Goal: Task Accomplishment & Management: Use online tool/utility

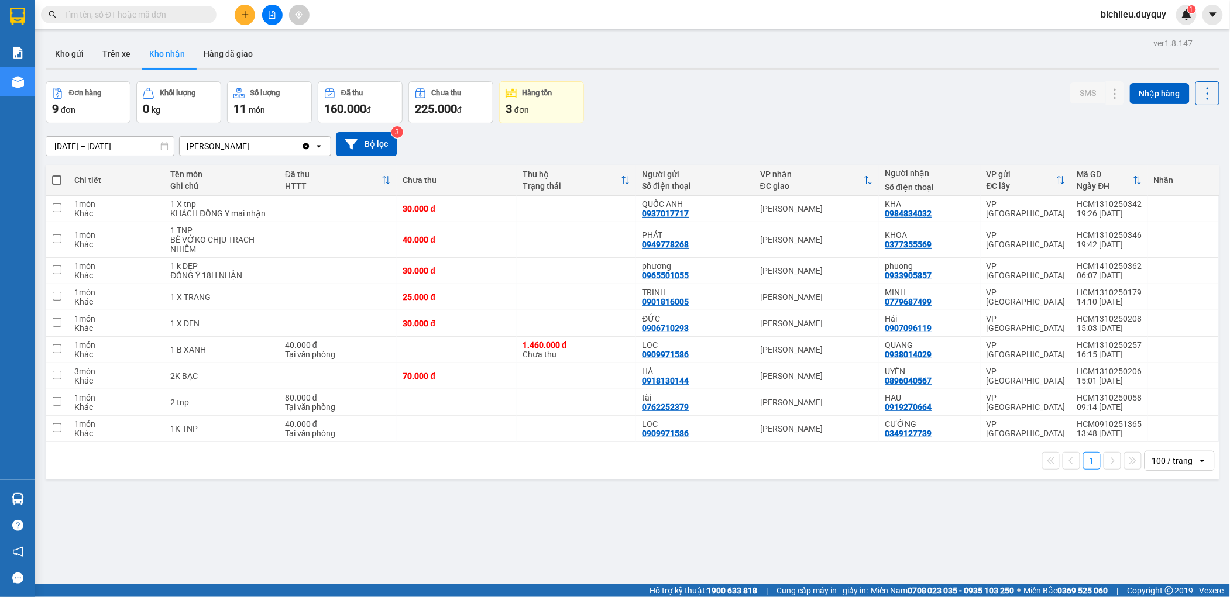
click at [470, 528] on div "ver 1.8.147 Kho gửi Trên xe Kho nhận Hàng đã giao Đơn hàng 9 đơn Khối lượng 0 k…" at bounding box center [632, 333] width 1183 height 597
click at [104, 56] on button "Trên xe" at bounding box center [116, 54] width 47 height 28
type input "[DATE] – [DATE]"
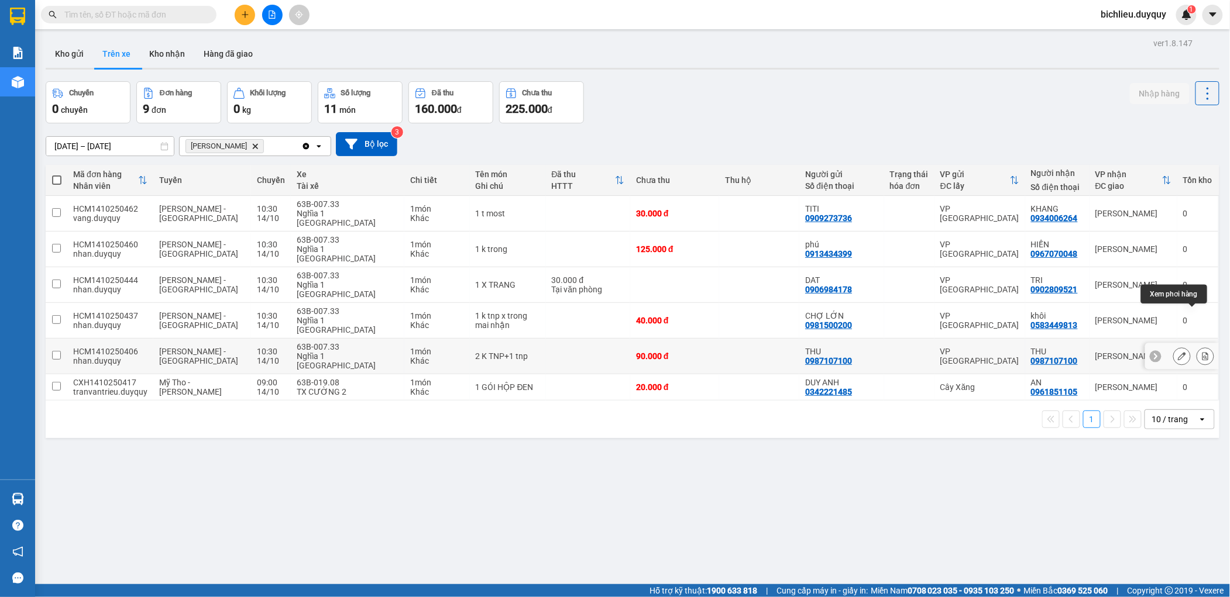
click at [1201, 352] on icon at bounding box center [1205, 356] width 8 height 8
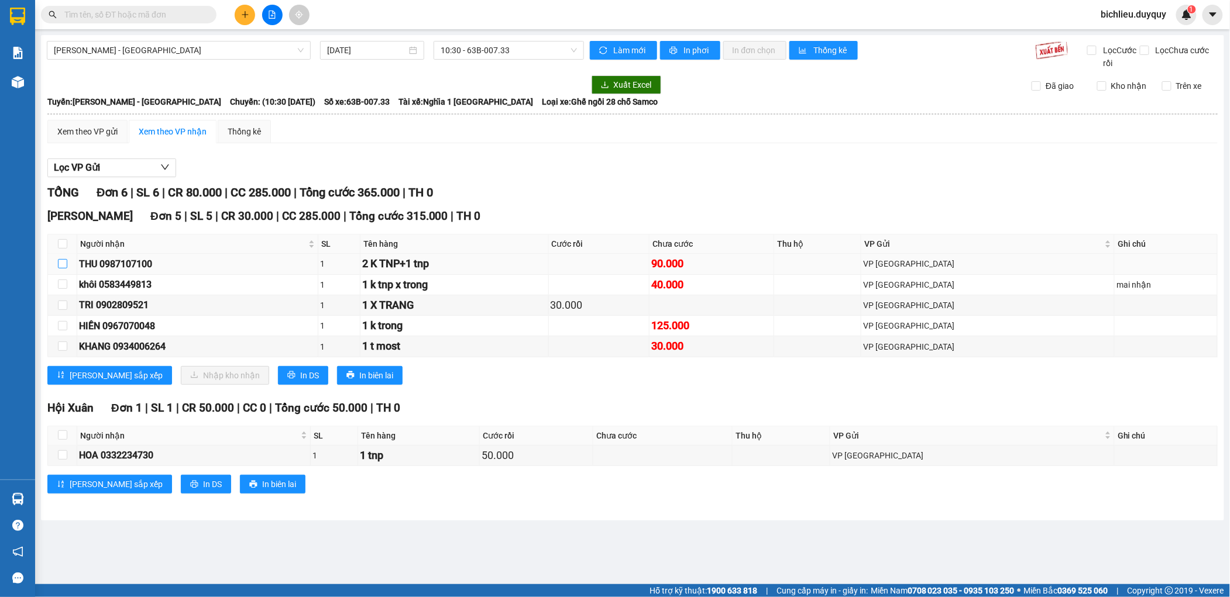
click at [59, 263] on input "checkbox" at bounding box center [62, 263] width 9 height 9
checkbox input "true"
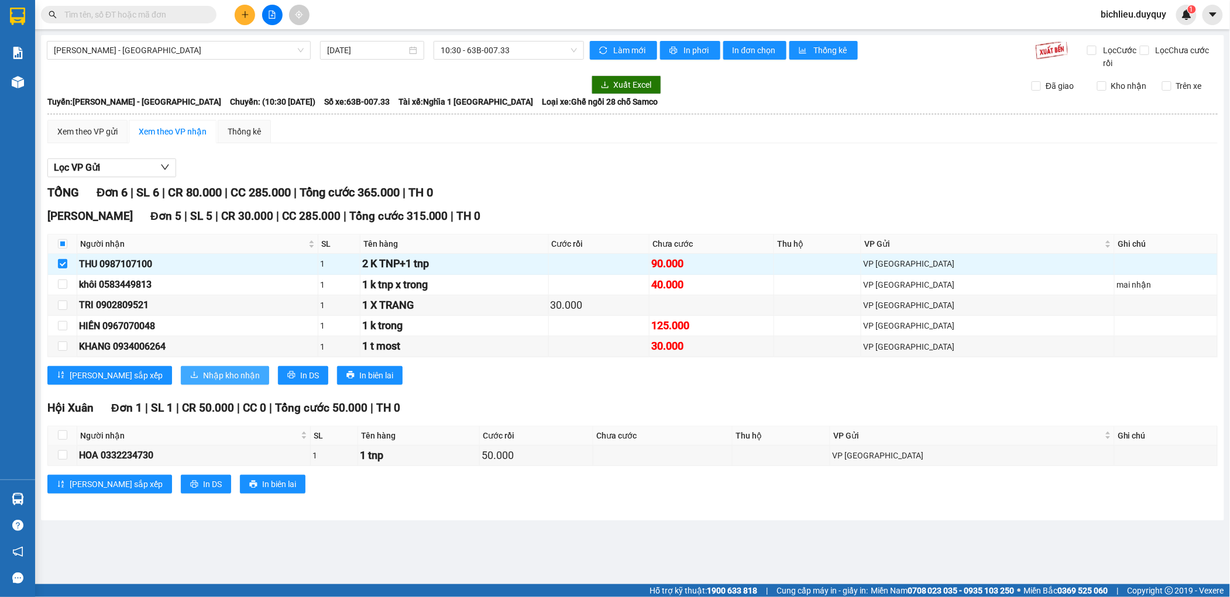
click at [203, 376] on span "Nhập kho nhận" at bounding box center [231, 375] width 57 height 13
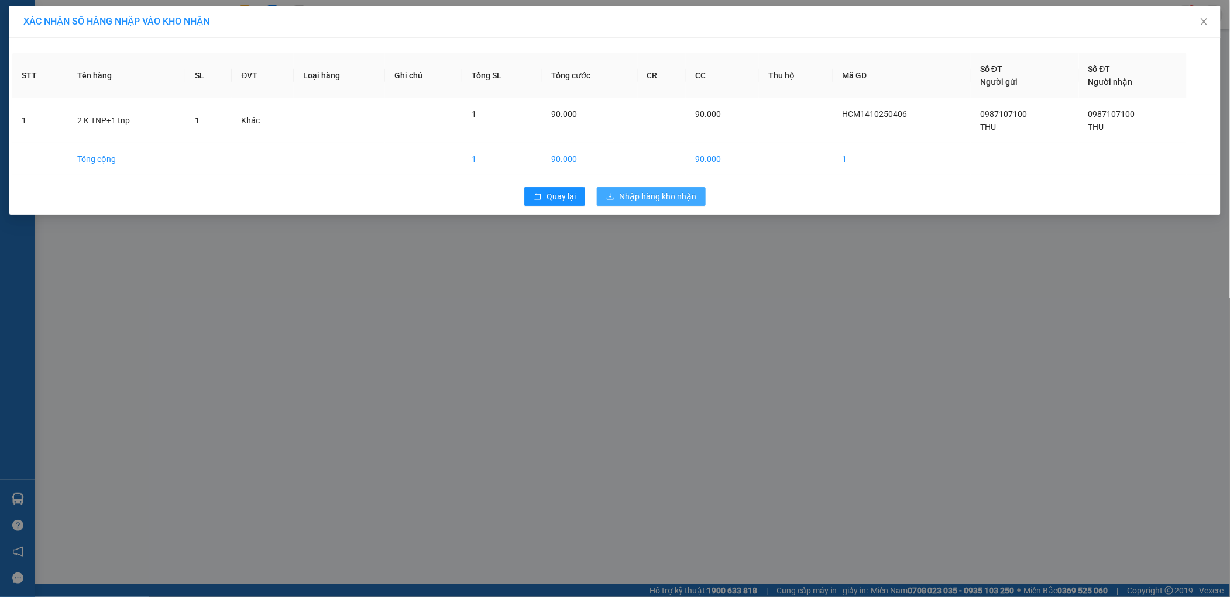
click at [651, 192] on span "Nhập hàng kho nhận" at bounding box center [657, 196] width 77 height 13
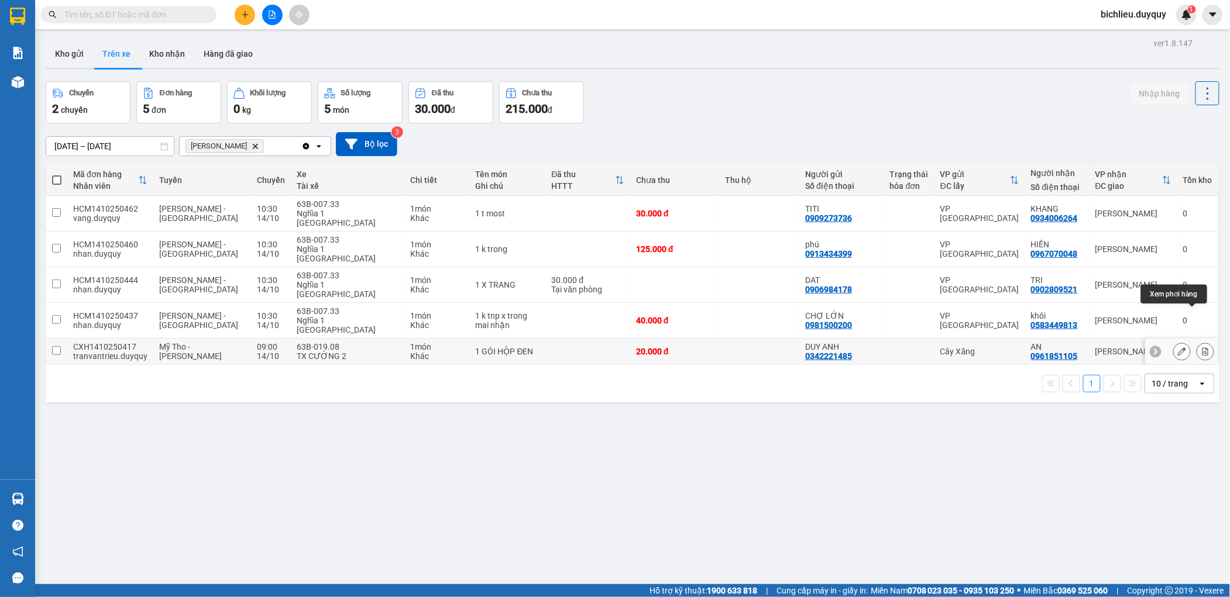
click at [1197, 342] on button at bounding box center [1205, 352] width 16 height 20
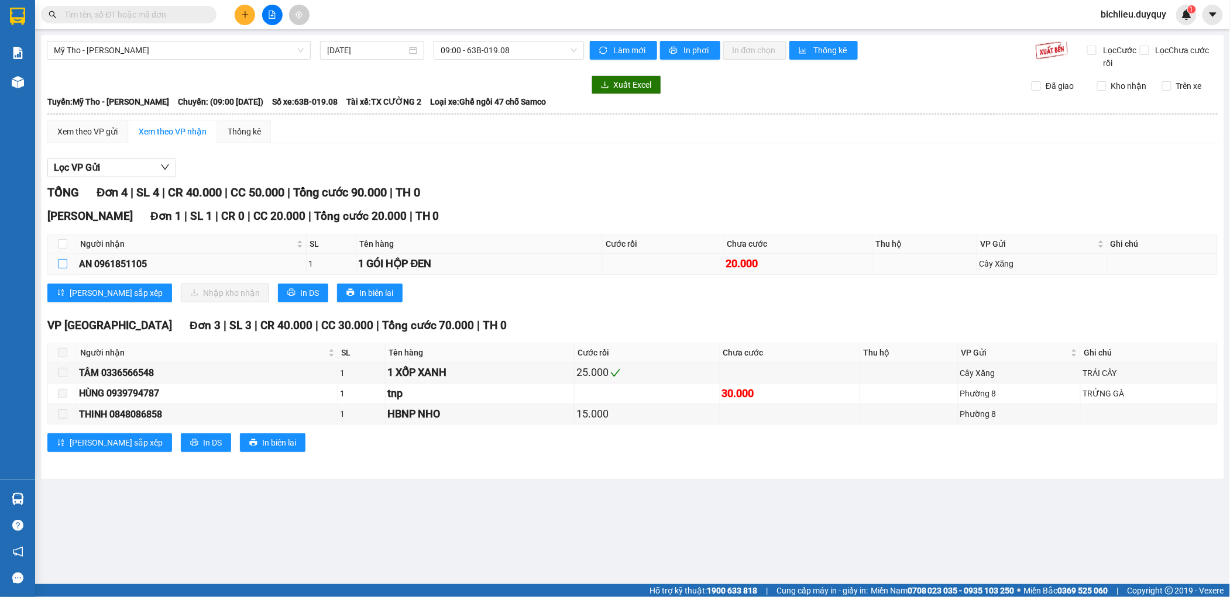
click at [61, 262] on input "checkbox" at bounding box center [62, 263] width 9 height 9
checkbox input "true"
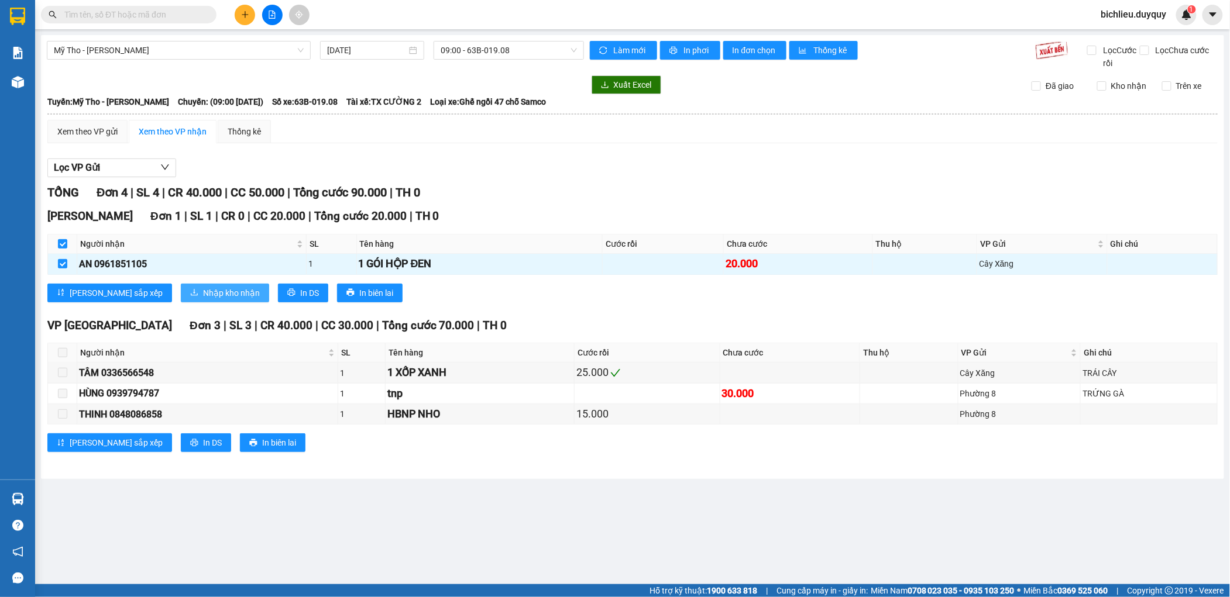
click at [203, 297] on span "Nhập kho nhận" at bounding box center [231, 293] width 57 height 13
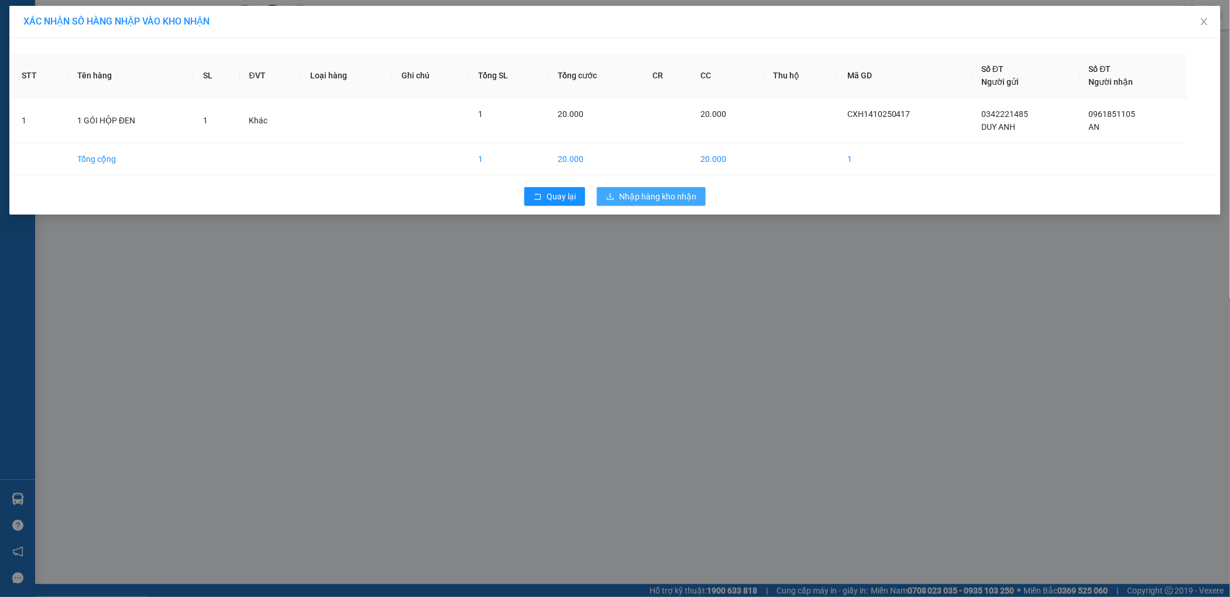
click at [666, 197] on span "Nhập hàng kho nhận" at bounding box center [657, 196] width 77 height 13
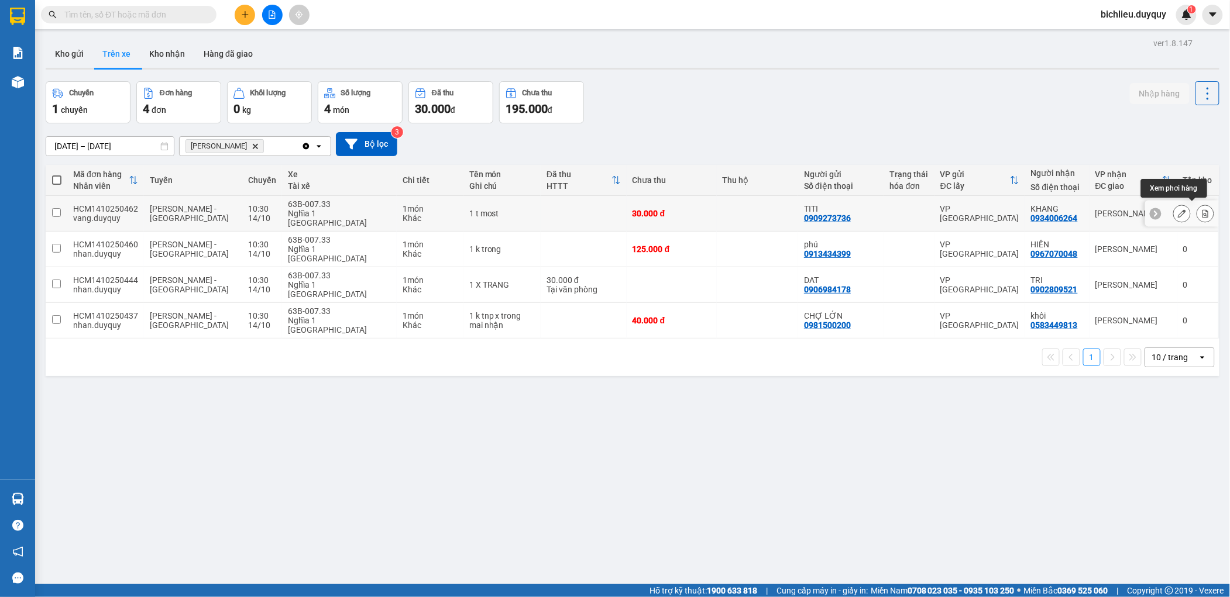
click at [1201, 209] on icon at bounding box center [1205, 213] width 8 height 8
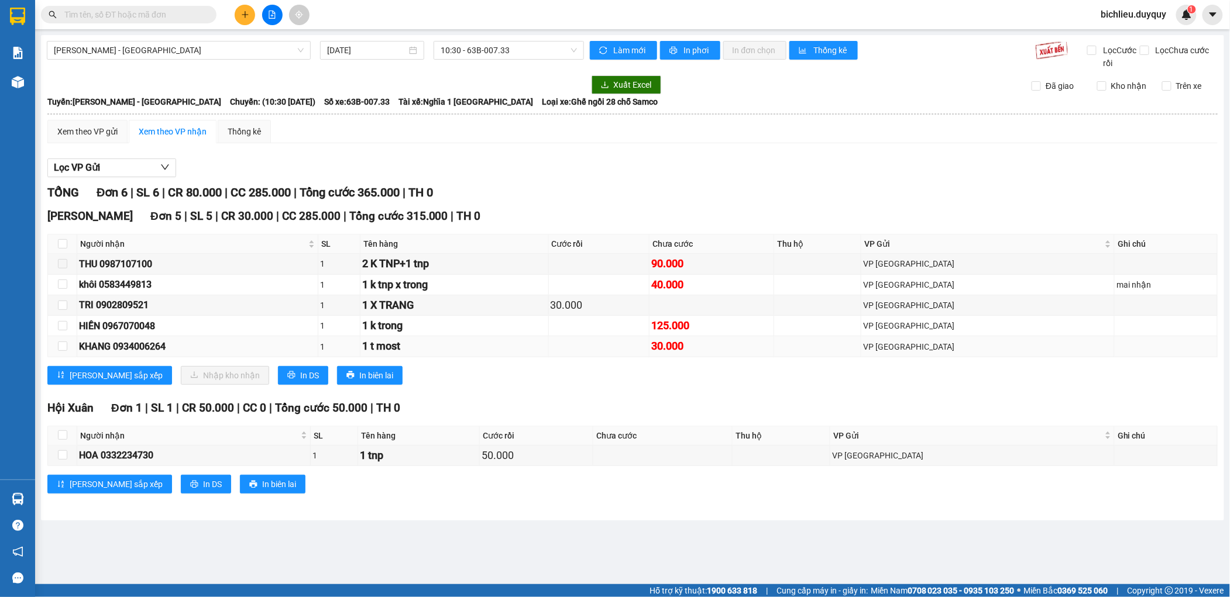
click at [67, 347] on td at bounding box center [62, 346] width 29 height 20
click at [59, 348] on input "checkbox" at bounding box center [62, 346] width 9 height 9
checkbox input "true"
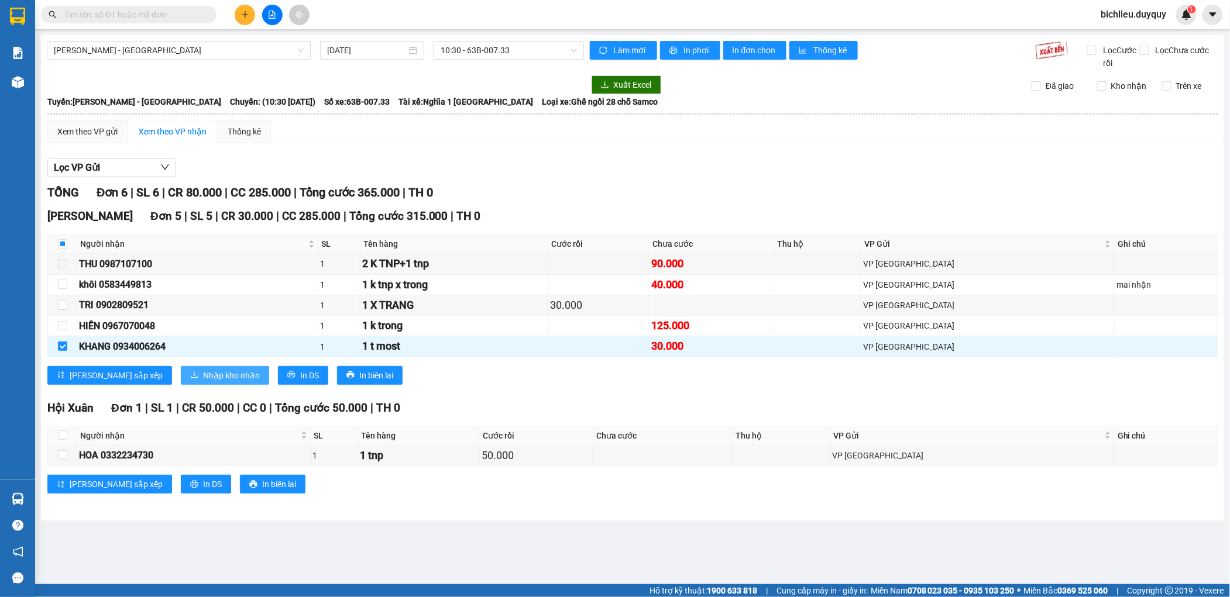
click at [203, 373] on span "Nhập kho nhận" at bounding box center [231, 375] width 57 height 13
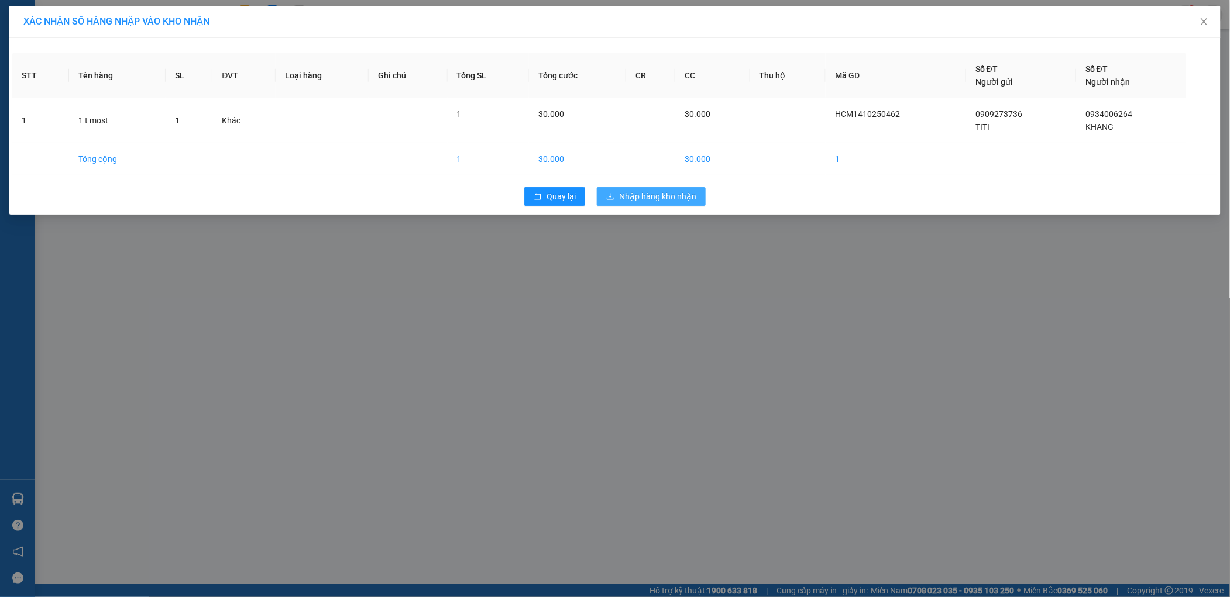
click at [657, 195] on span "Nhập hàng kho nhận" at bounding box center [657, 196] width 77 height 13
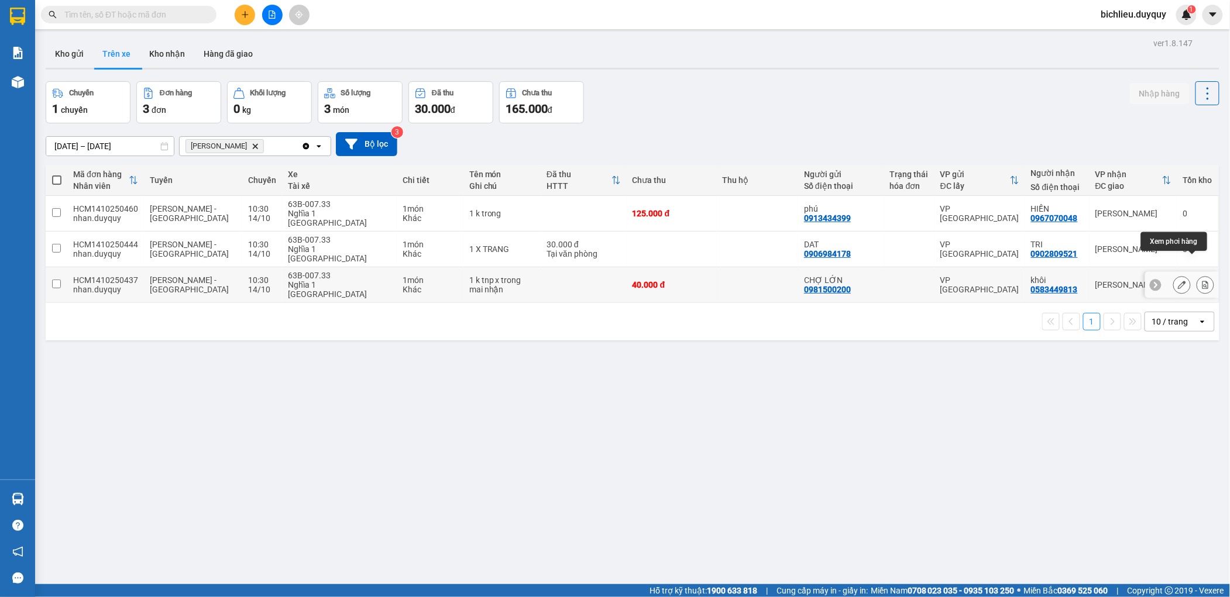
click at [1197, 275] on button at bounding box center [1205, 285] width 16 height 20
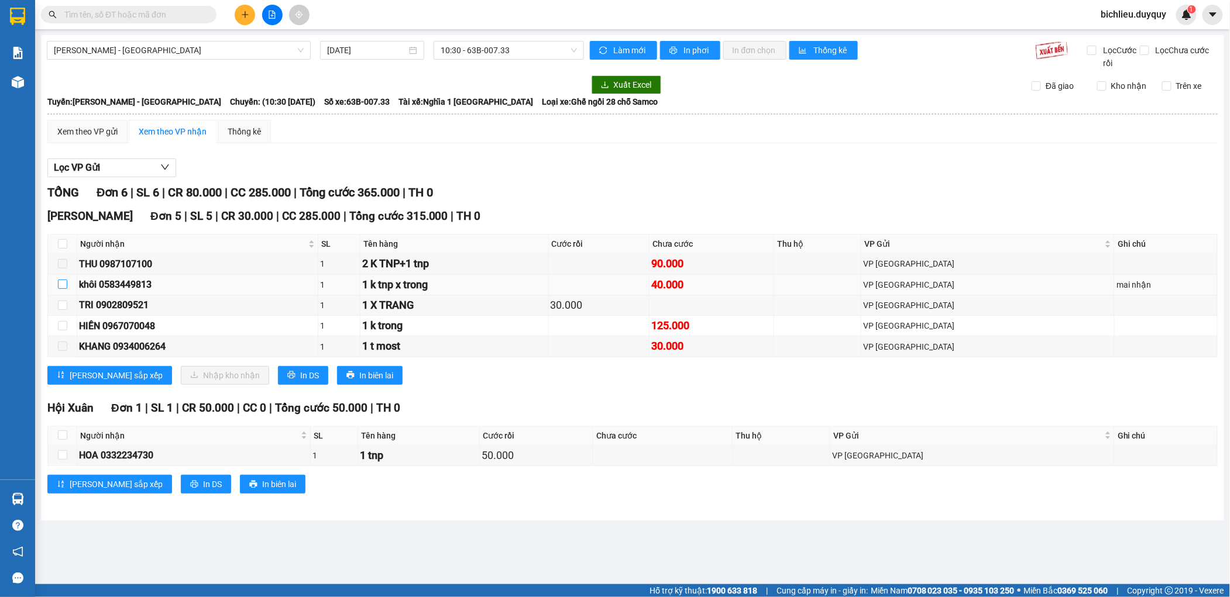
click at [59, 286] on input "checkbox" at bounding box center [62, 284] width 9 height 9
checkbox input "true"
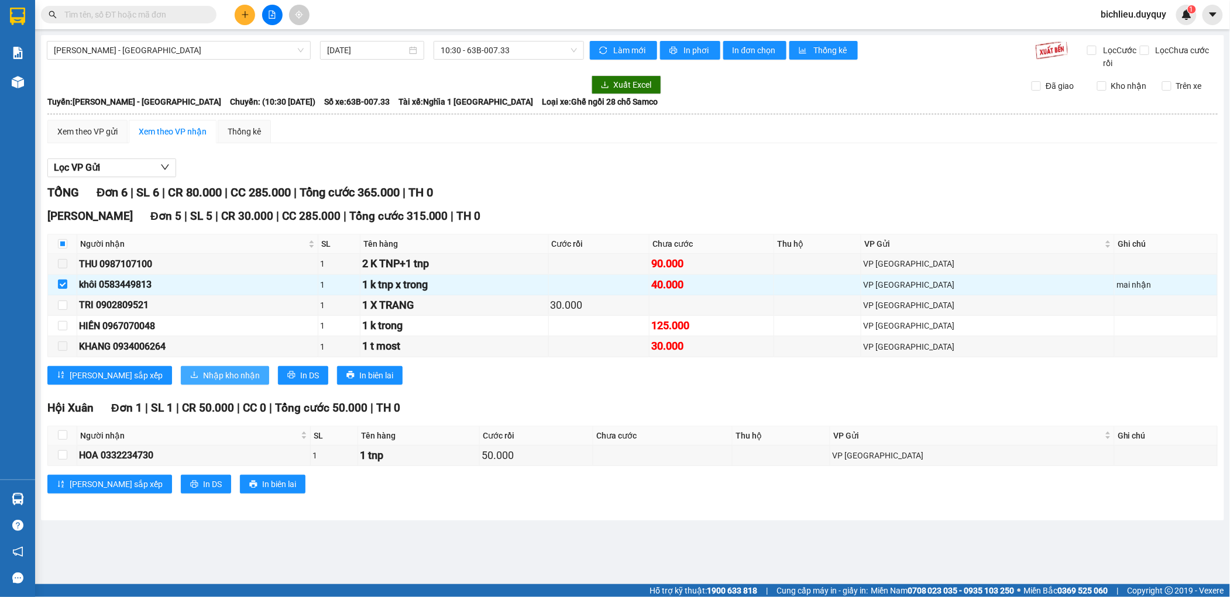
click at [203, 382] on span "Nhập kho nhận" at bounding box center [231, 375] width 57 height 13
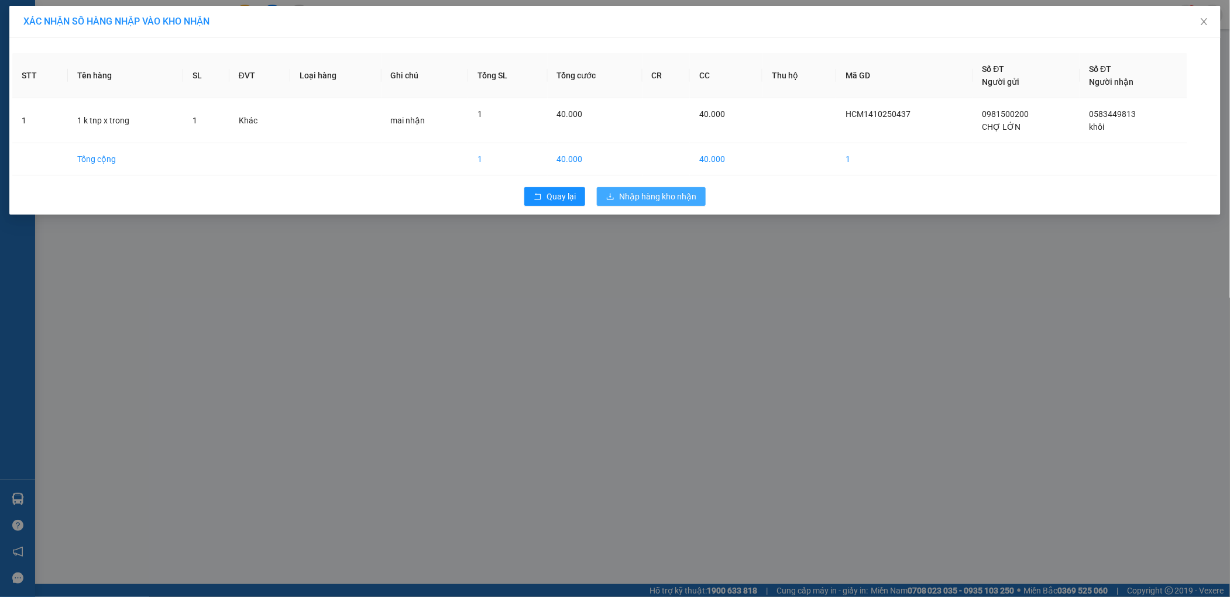
click at [648, 195] on span "Nhập hàng kho nhận" at bounding box center [657, 196] width 77 height 13
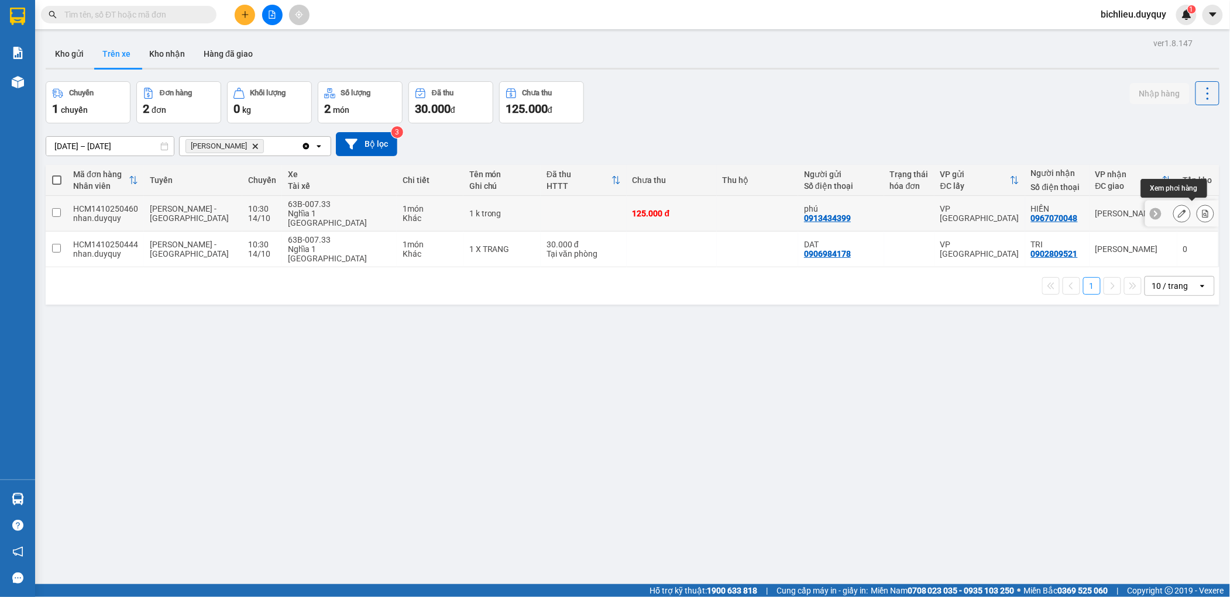
click at [1203, 209] on icon at bounding box center [1206, 213] width 6 height 8
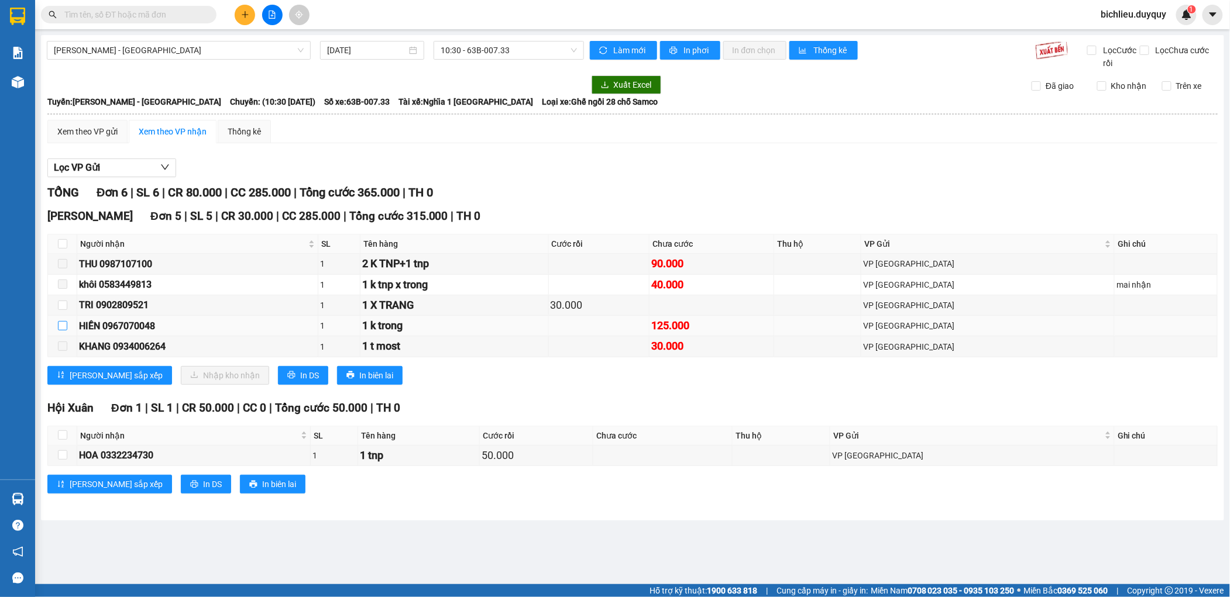
click at [60, 328] on input "checkbox" at bounding box center [62, 325] width 9 height 9
checkbox input "true"
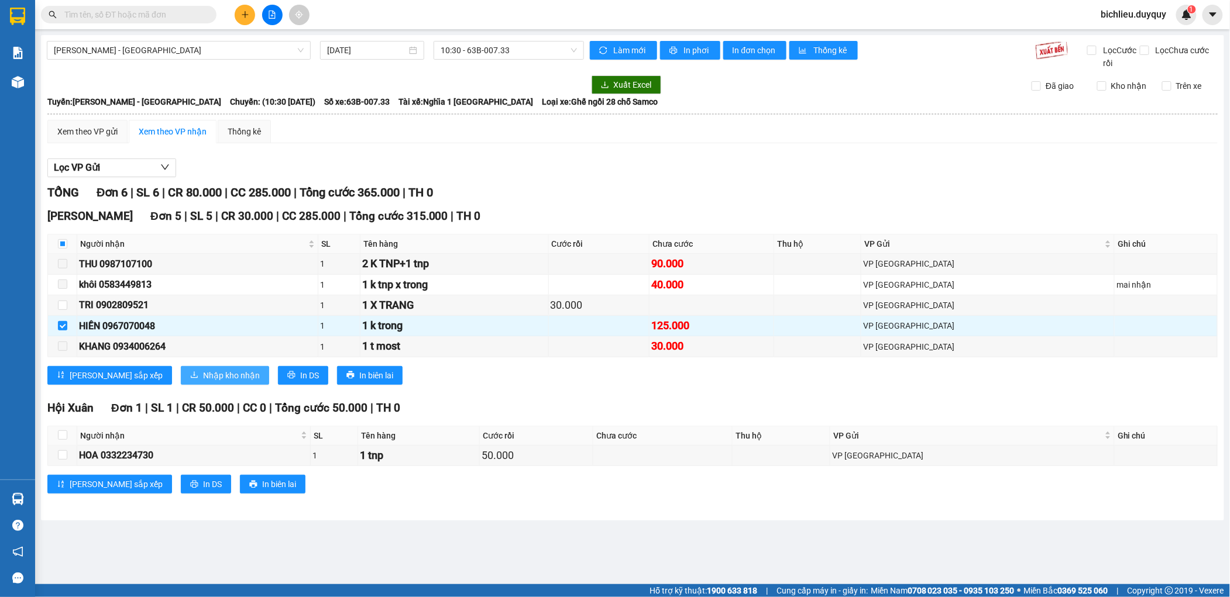
click at [203, 375] on span "Nhập kho nhận" at bounding box center [231, 375] width 57 height 13
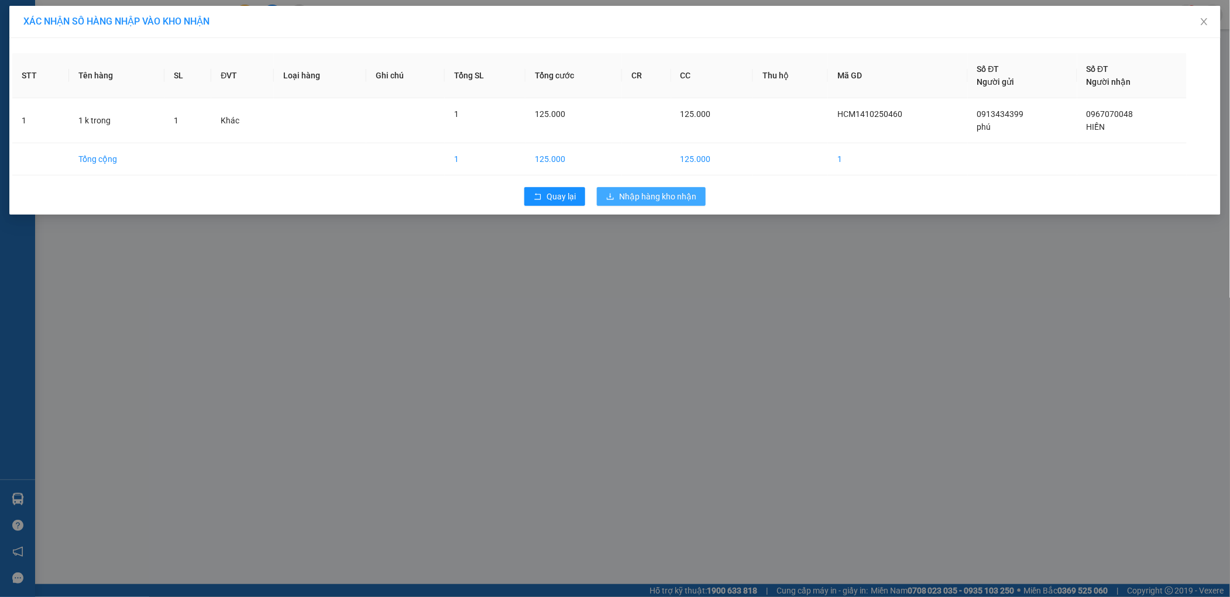
click at [669, 199] on span "Nhập hàng kho nhận" at bounding box center [657, 196] width 77 height 13
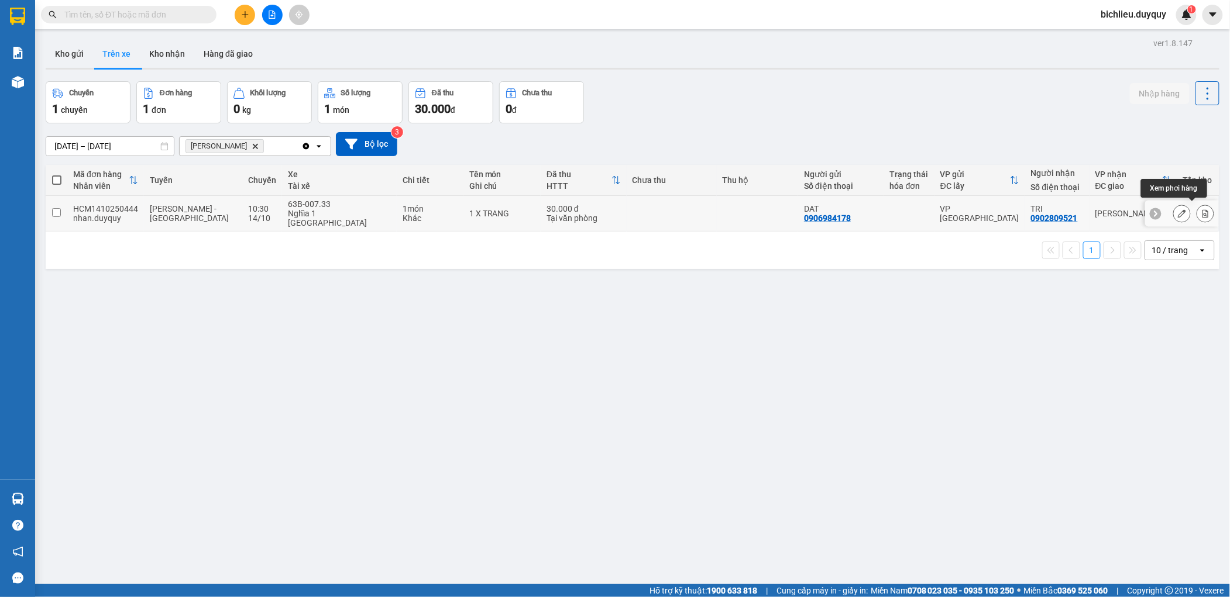
click at [1203, 209] on icon at bounding box center [1206, 213] width 6 height 8
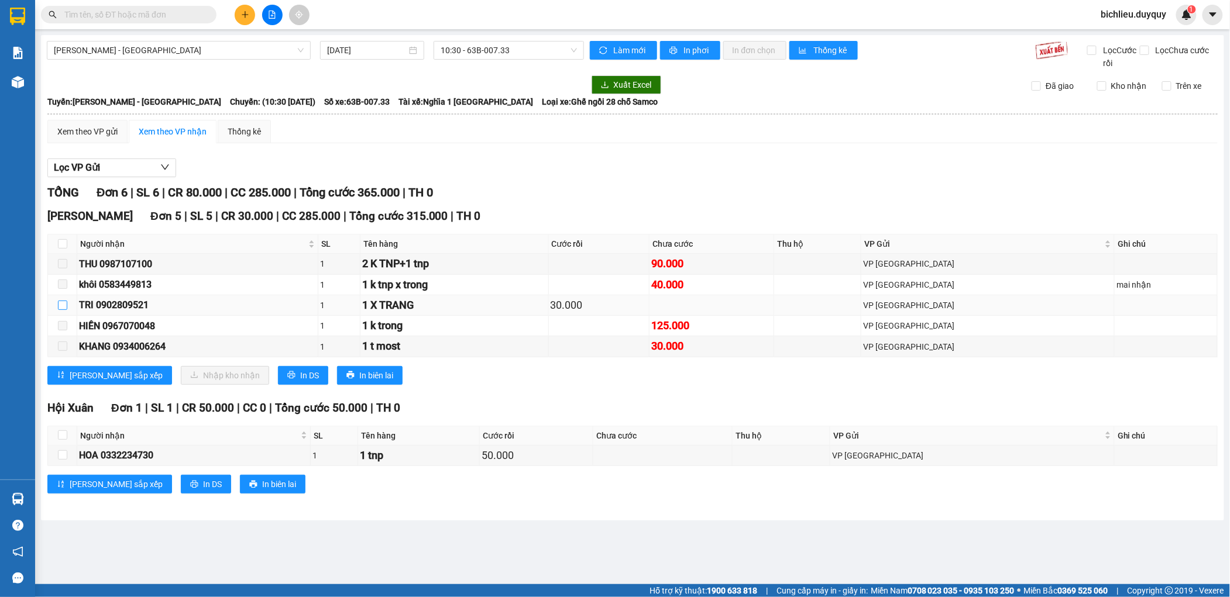
click at [61, 305] on input "checkbox" at bounding box center [62, 305] width 9 height 9
checkbox input "true"
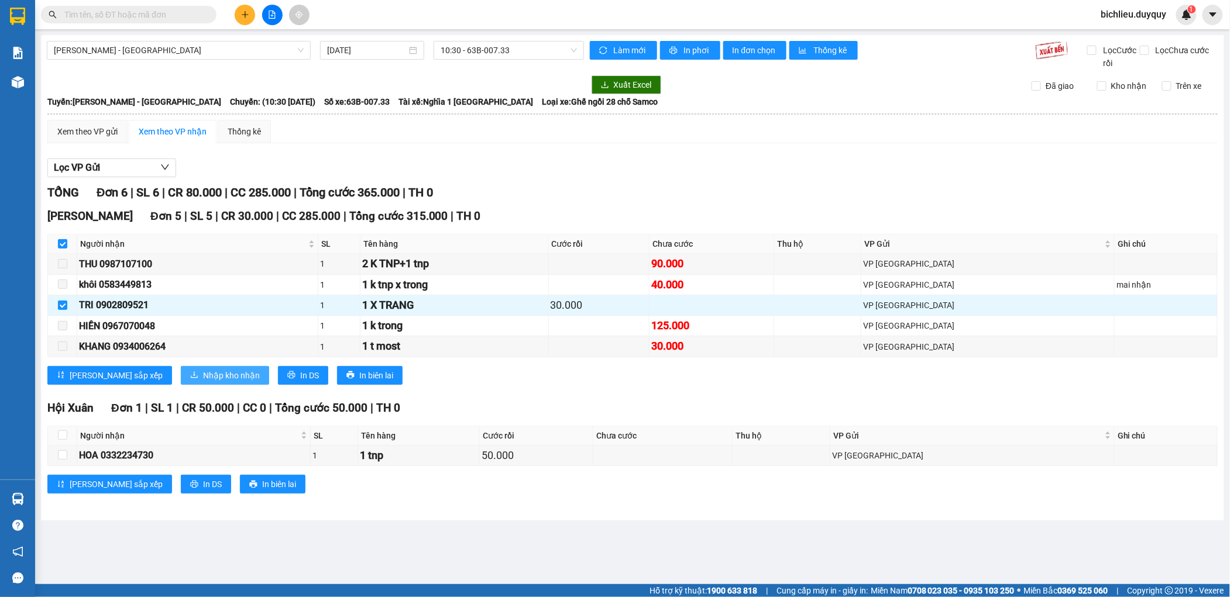
click at [203, 378] on span "Nhập kho nhận" at bounding box center [231, 375] width 57 height 13
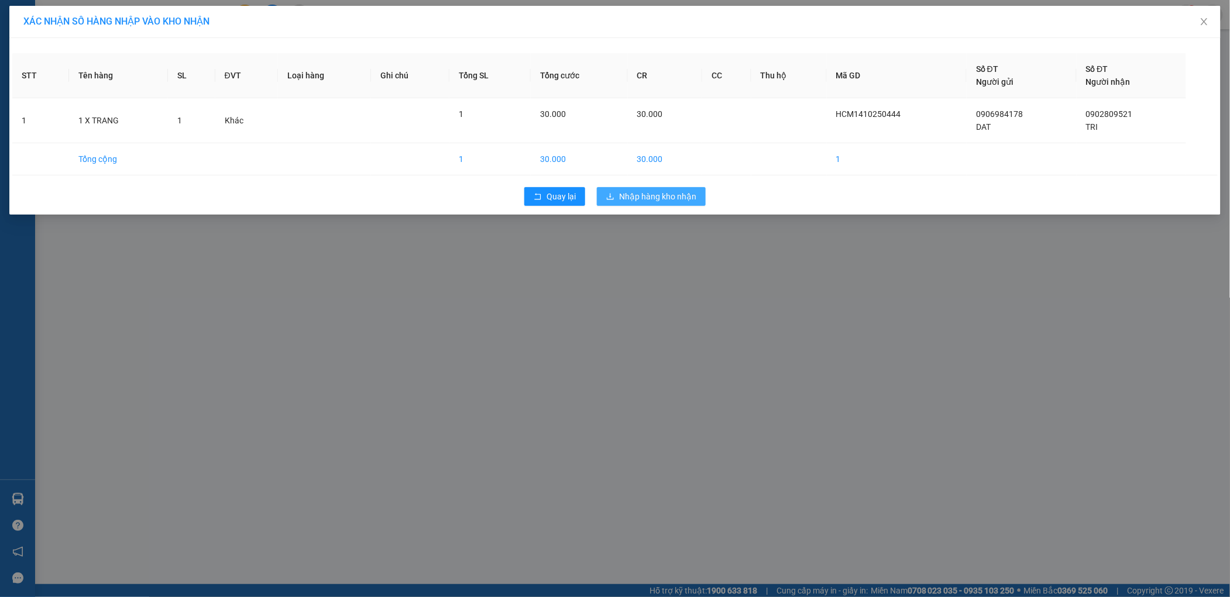
click at [644, 194] on span "Nhập hàng kho nhận" at bounding box center [657, 196] width 77 height 13
